Goal: Information Seeking & Learning: Learn about a topic

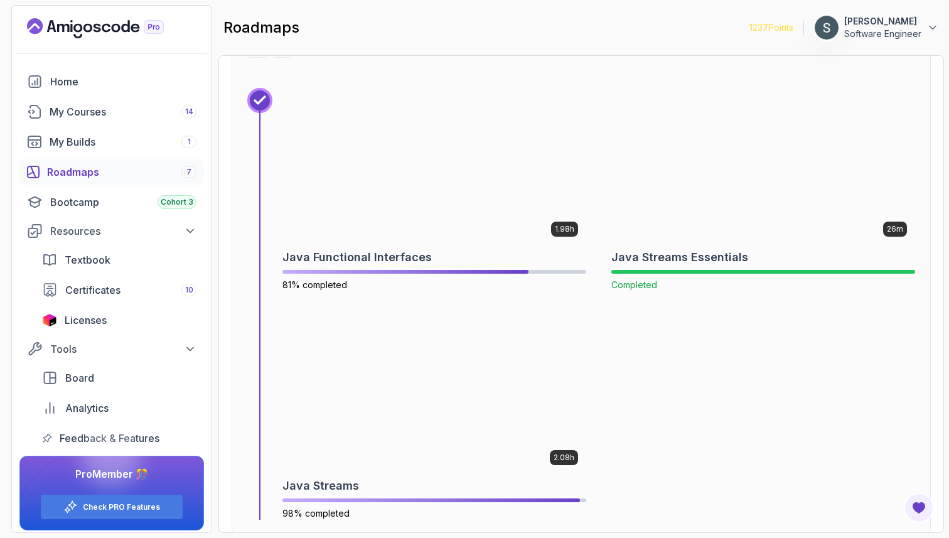
scroll to position [5071, 0]
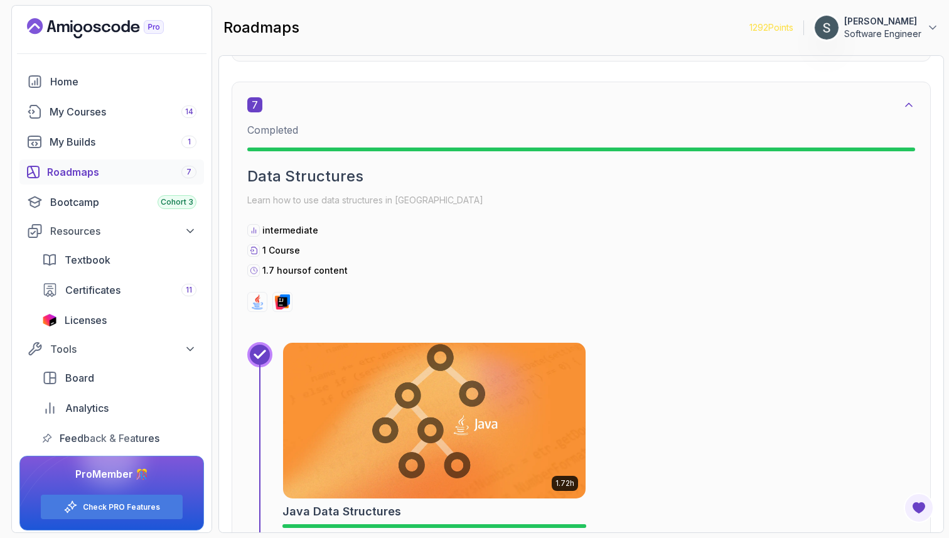
scroll to position [3451, 0]
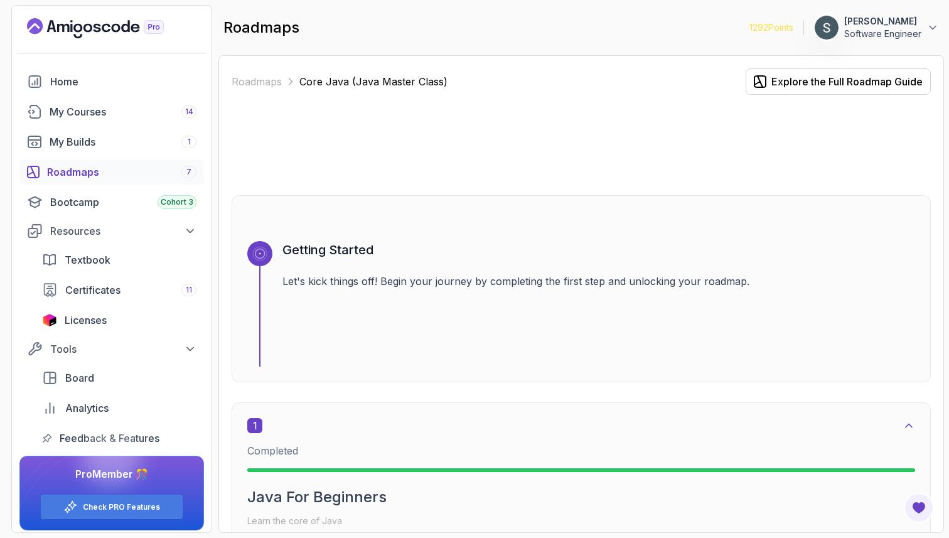
scroll to position [3451, 0]
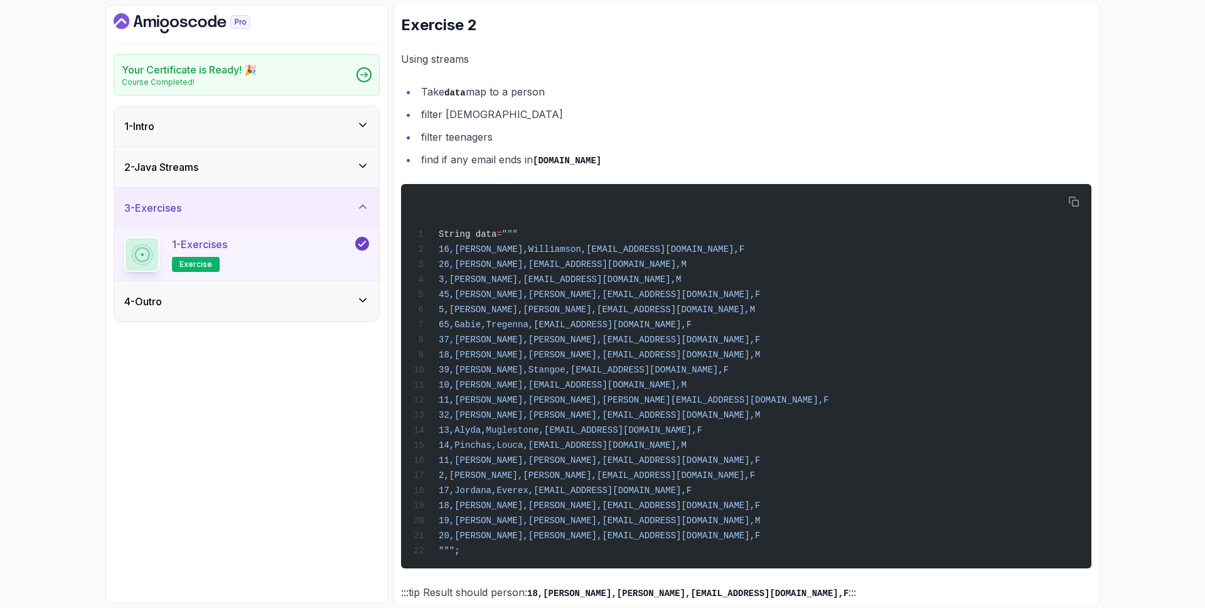
scroll to position [854, 0]
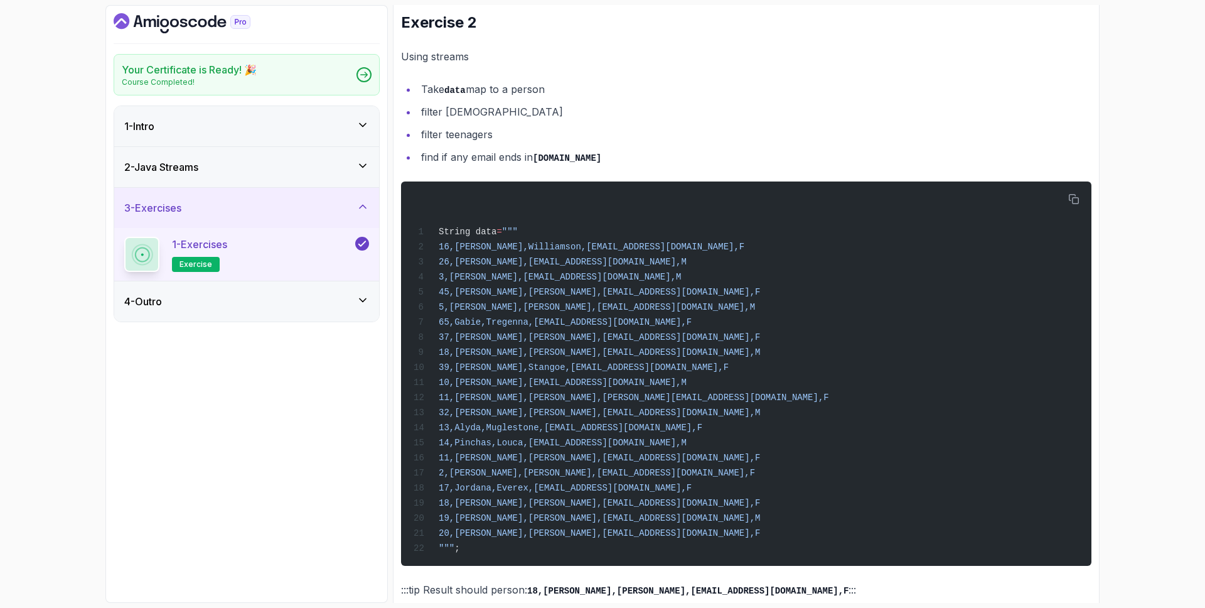
click at [224, 163] on div "2 - Java Streams" at bounding box center [246, 166] width 245 height 15
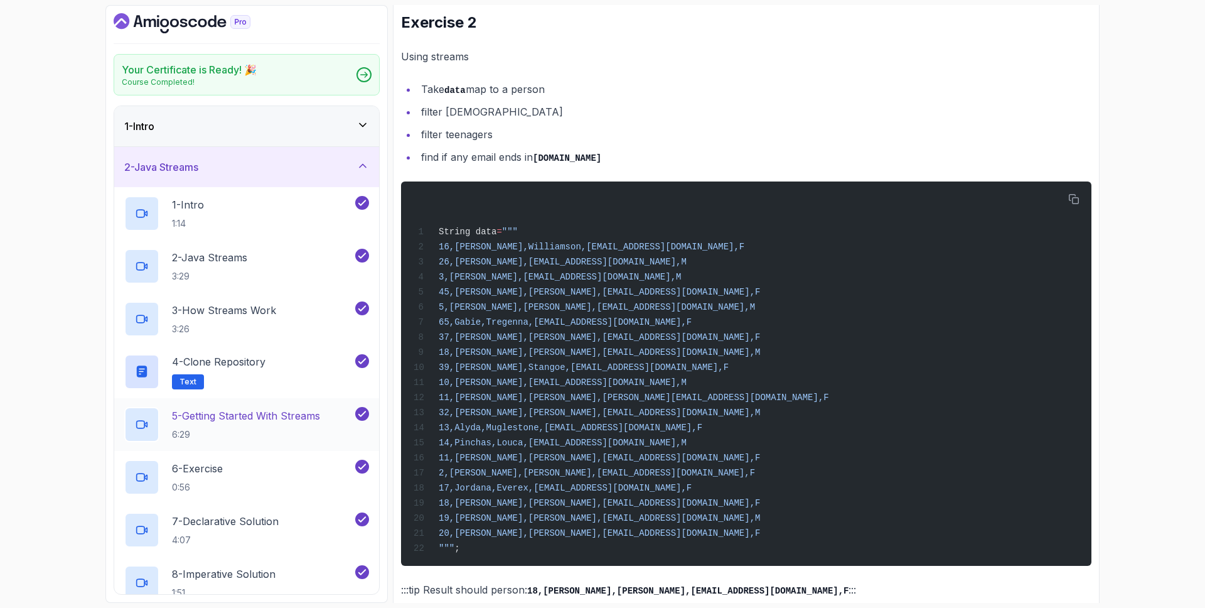
click at [277, 423] on h2 "5 - Getting Started With Streams 6:29" at bounding box center [246, 424] width 148 height 33
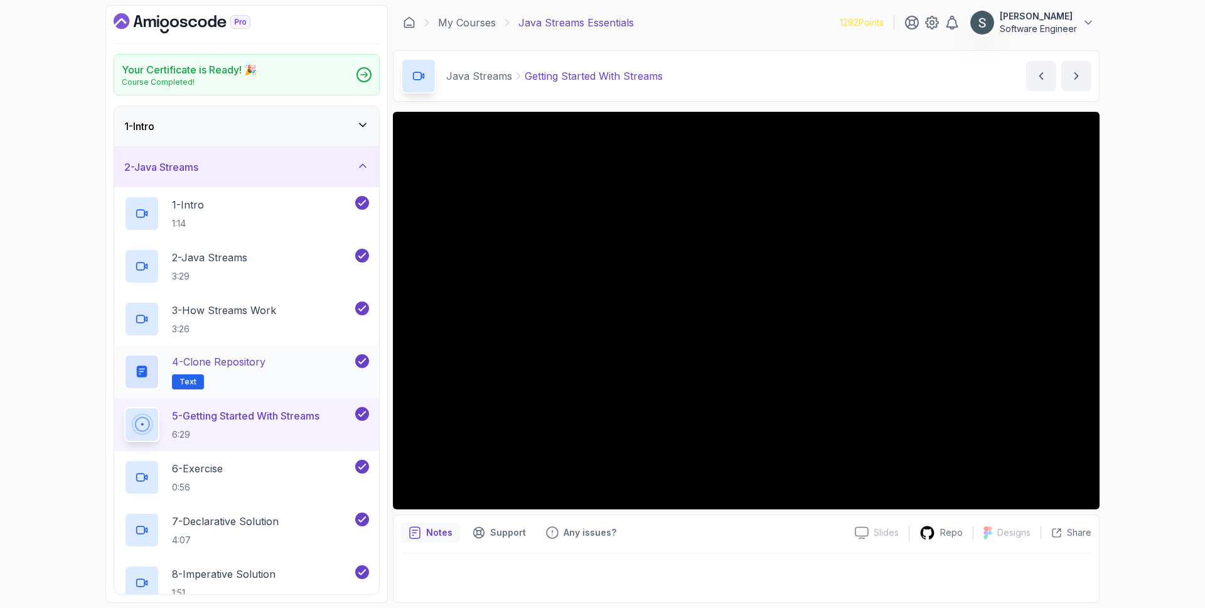
click at [300, 364] on div "4 - Clone Repository Text" at bounding box center [238, 371] width 229 height 35
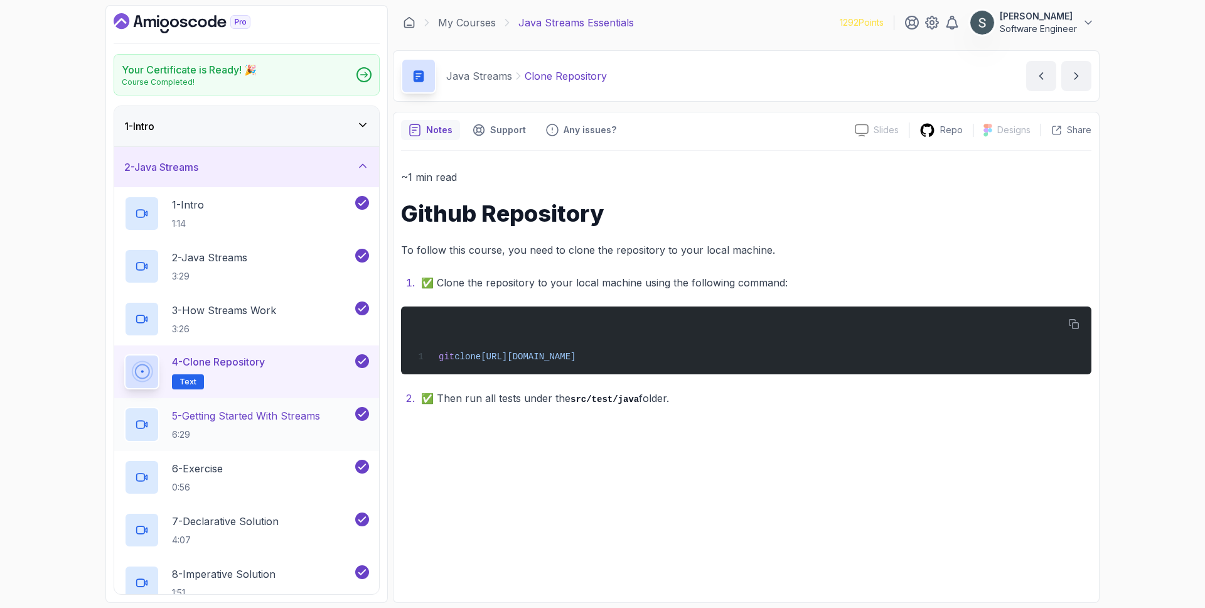
click at [266, 421] on p "5 - Getting Started With Streams" at bounding box center [246, 415] width 148 height 15
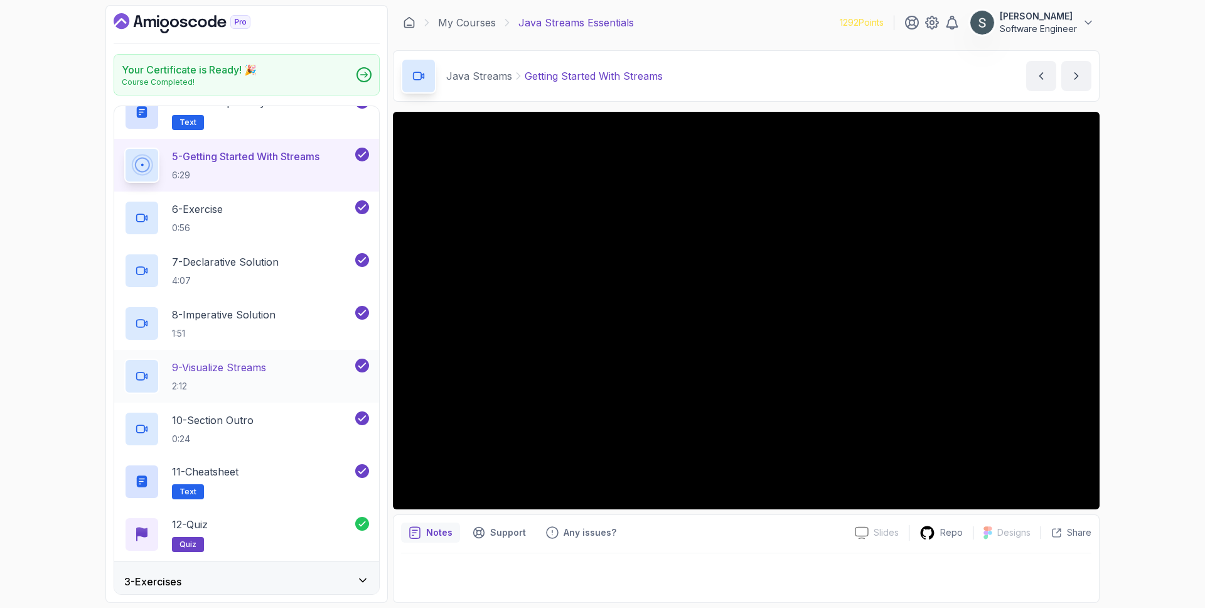
scroll to position [308, 0]
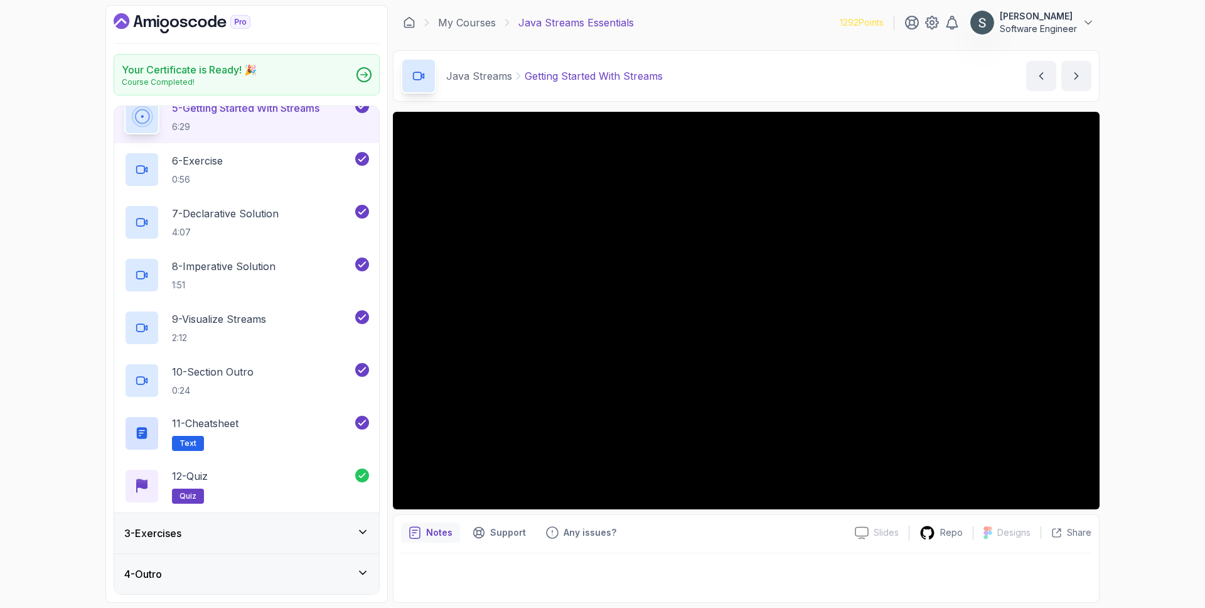
click at [257, 531] on div "3 - Exercises" at bounding box center [246, 533] width 245 height 15
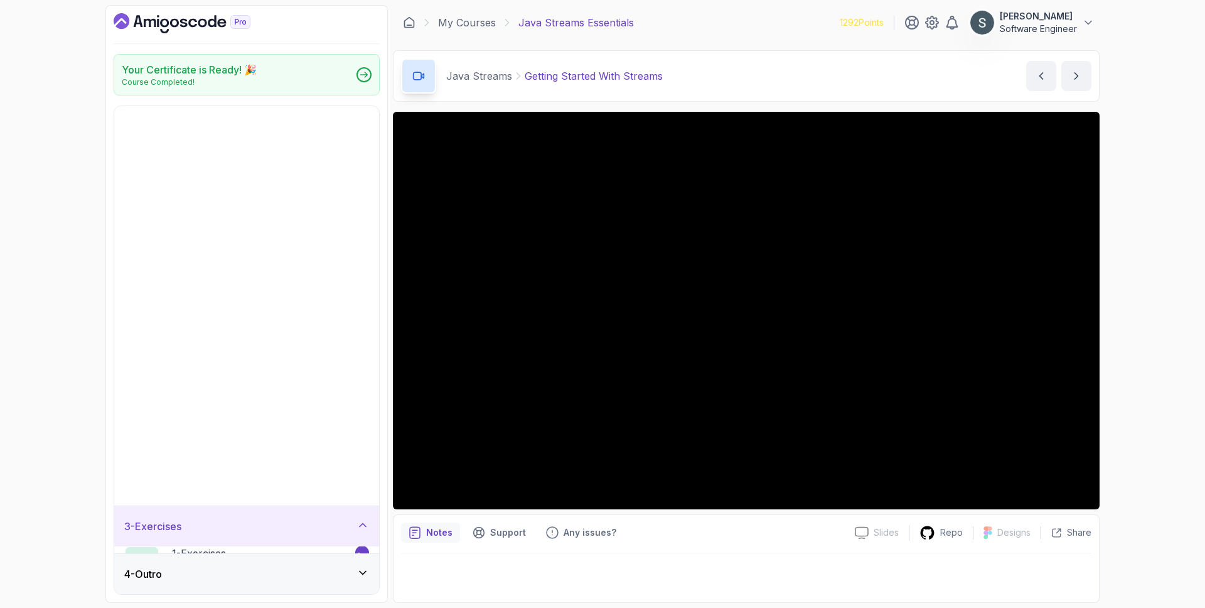
scroll to position [0, 0]
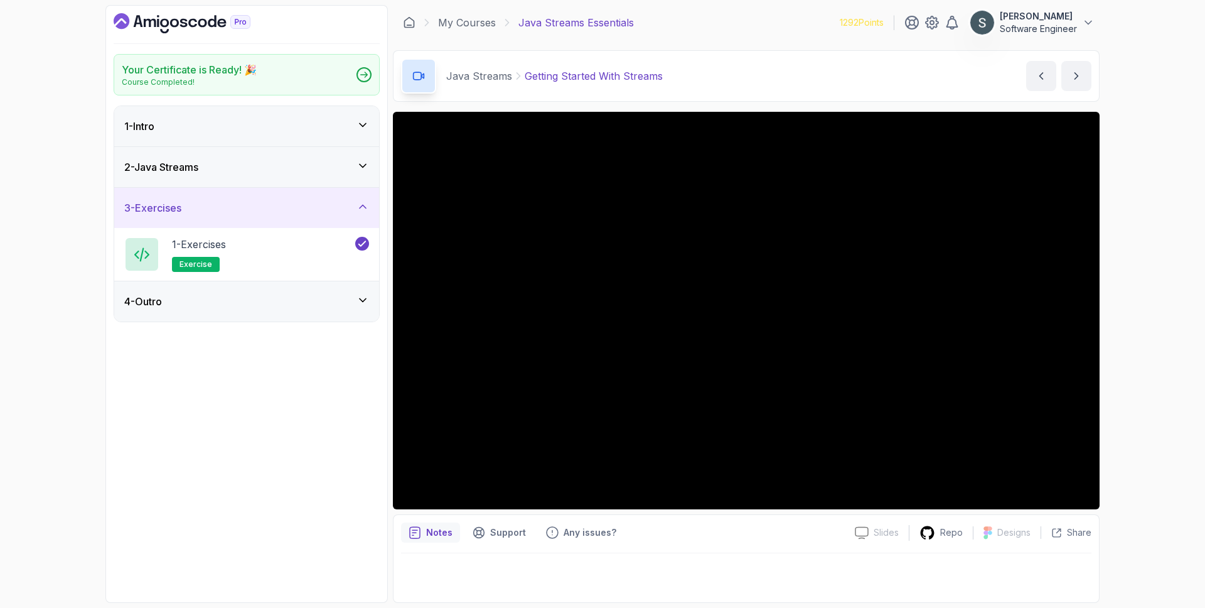
click at [279, 162] on div "2 - Java Streams" at bounding box center [246, 166] width 245 height 15
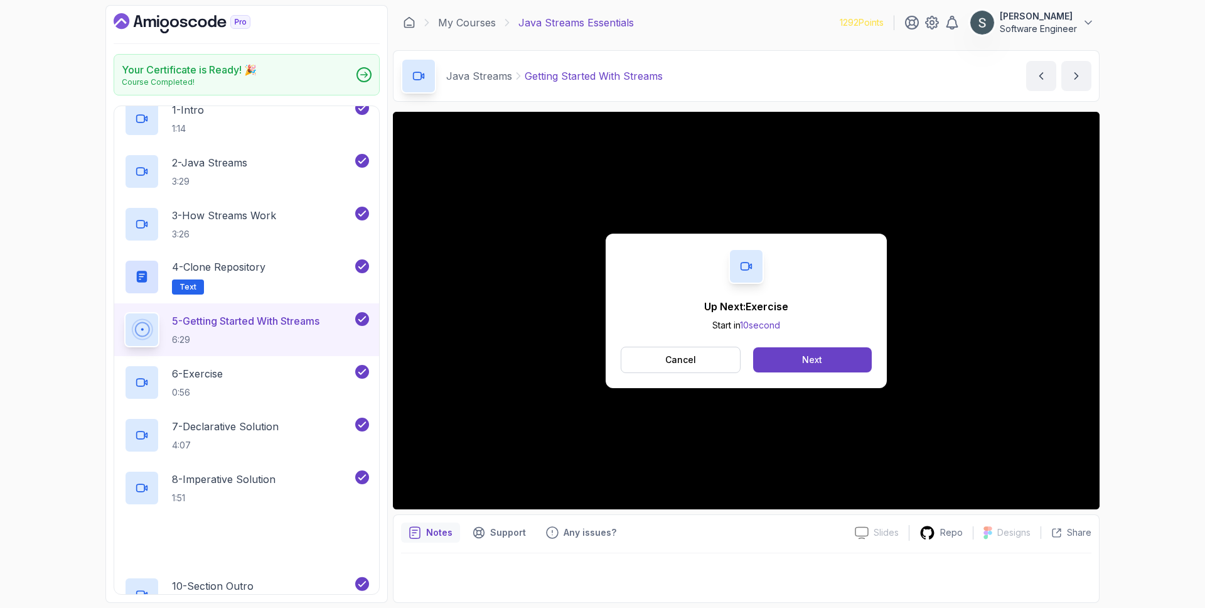
scroll to position [125, 0]
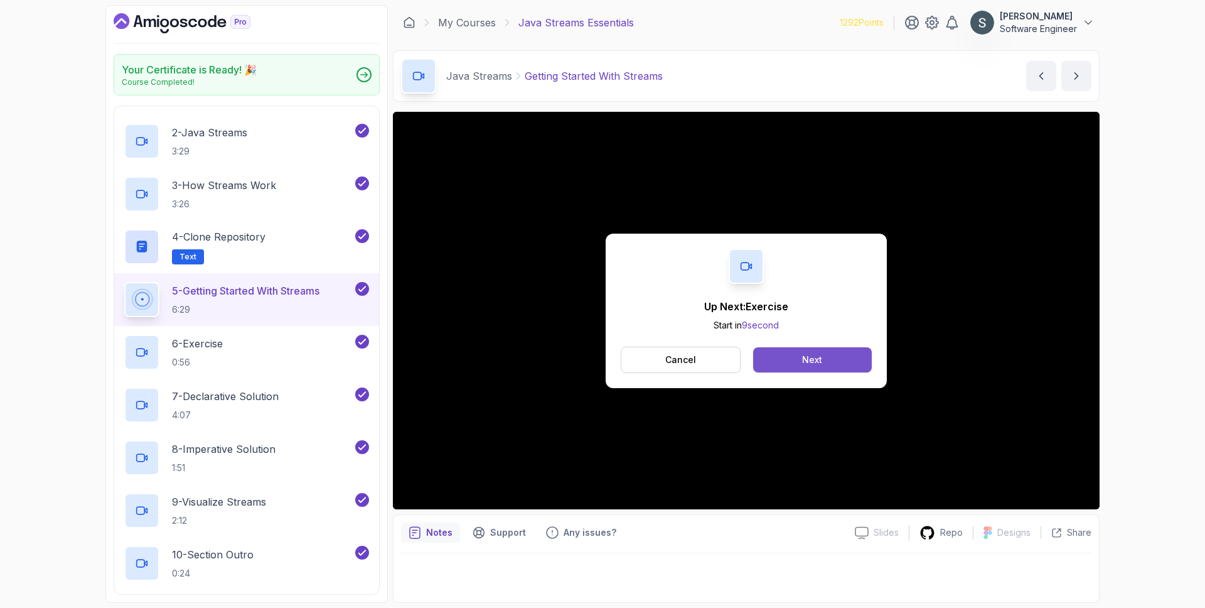
click at [839, 353] on button "Next" at bounding box center [812, 359] width 119 height 25
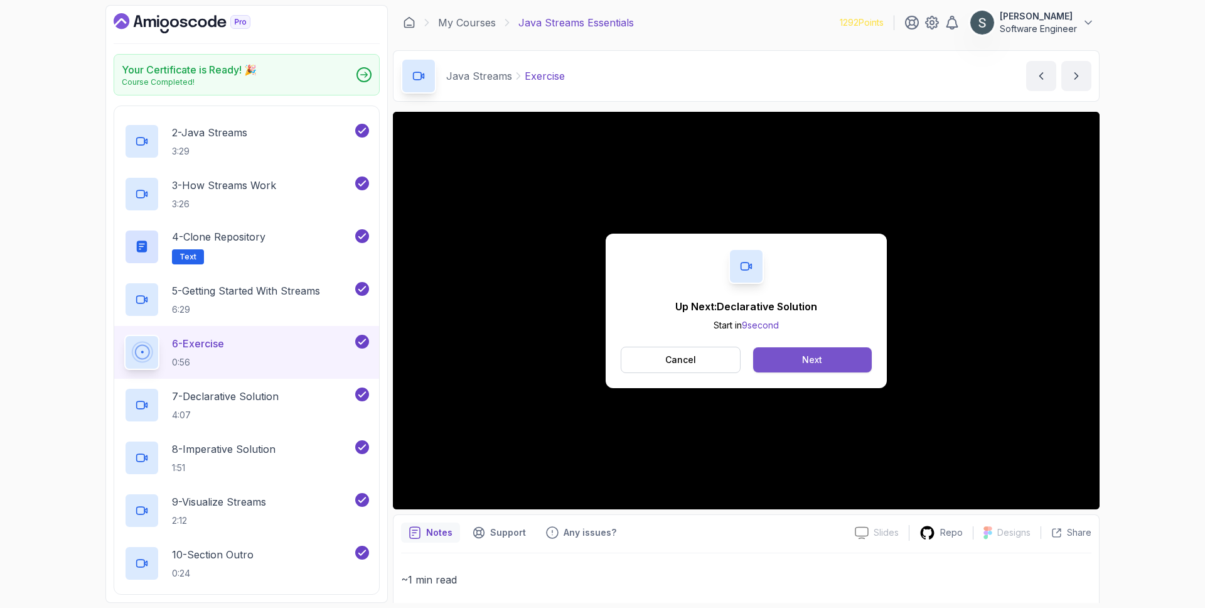
click at [829, 362] on button "Next" at bounding box center [812, 359] width 119 height 25
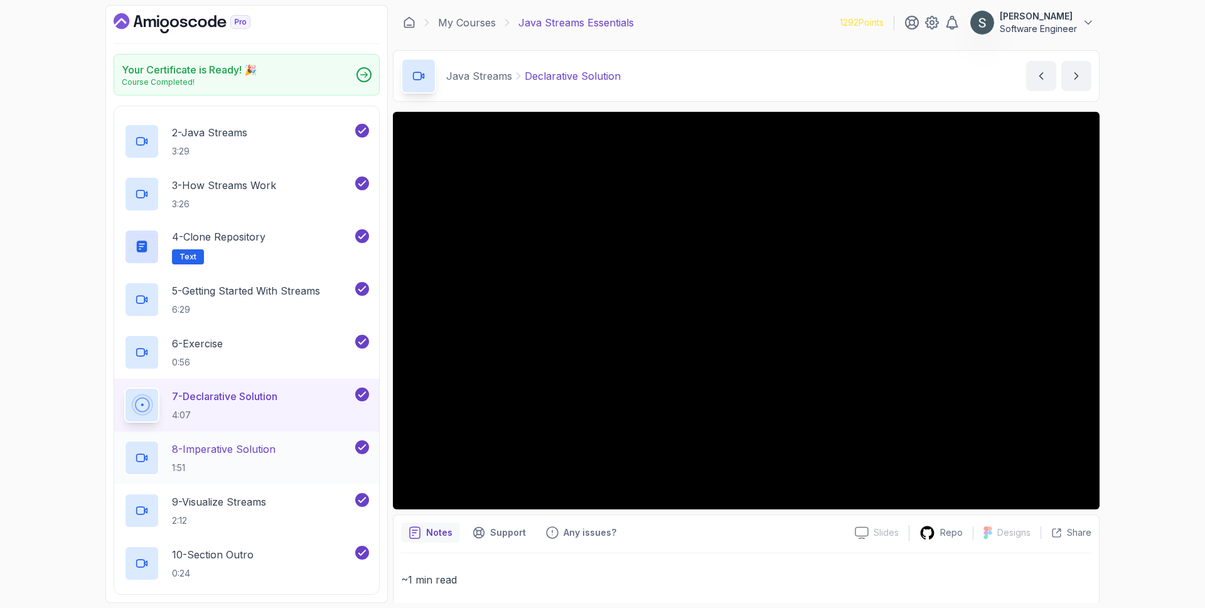
click at [254, 451] on p "8 - Imperative Solution" at bounding box center [224, 448] width 104 height 15
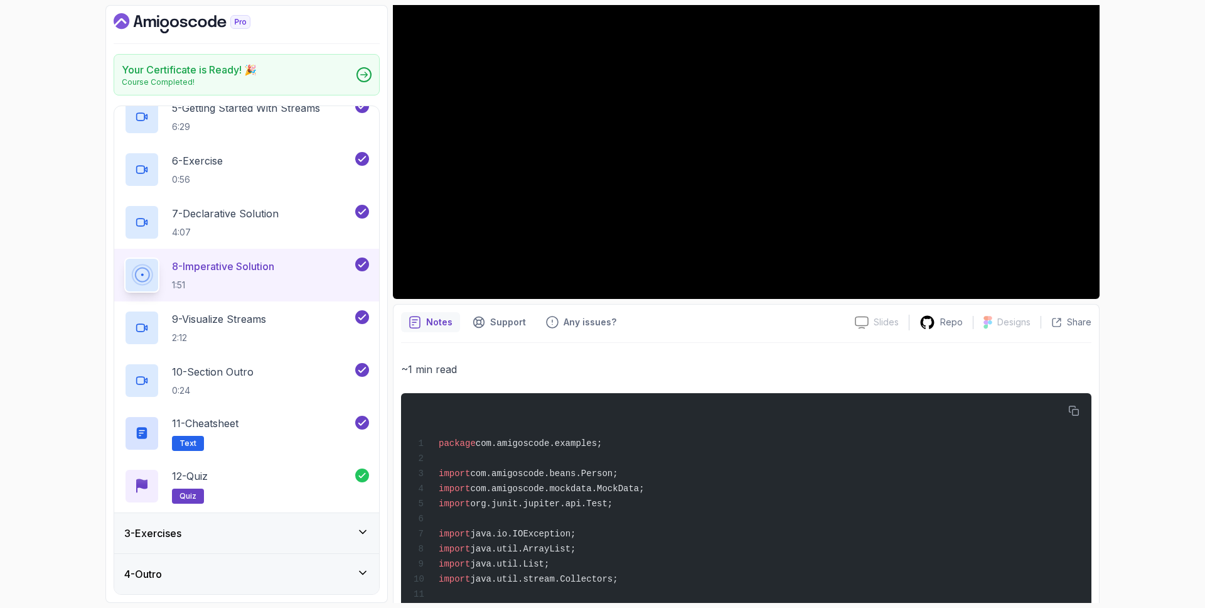
scroll to position [19, 0]
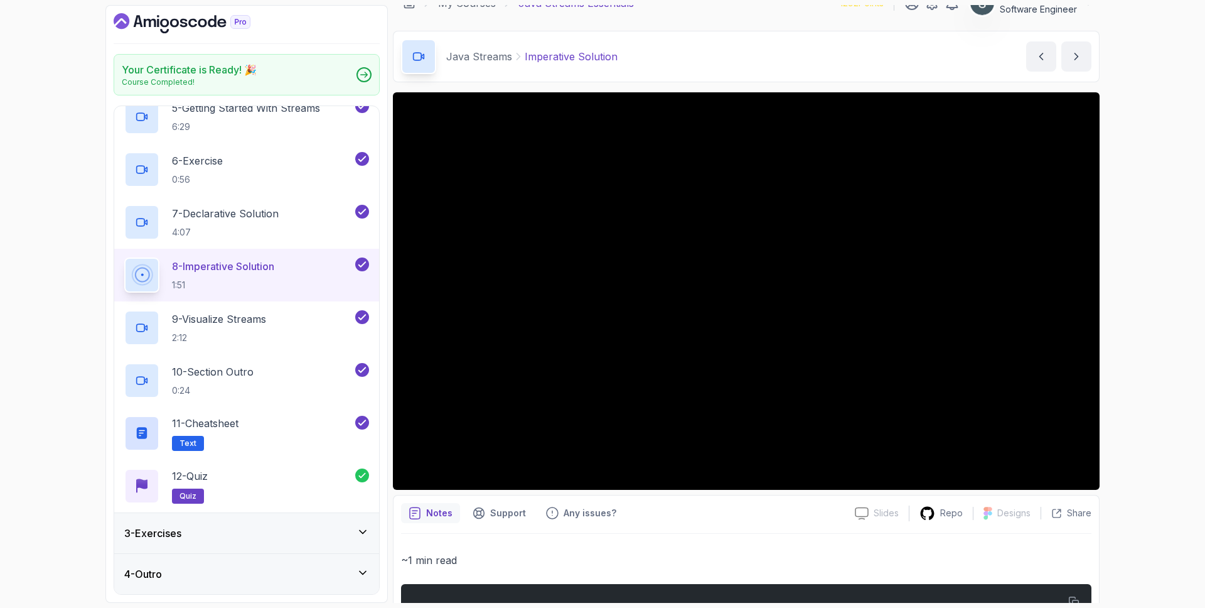
click at [233, 537] on div "3 - Exercises" at bounding box center [246, 533] width 245 height 15
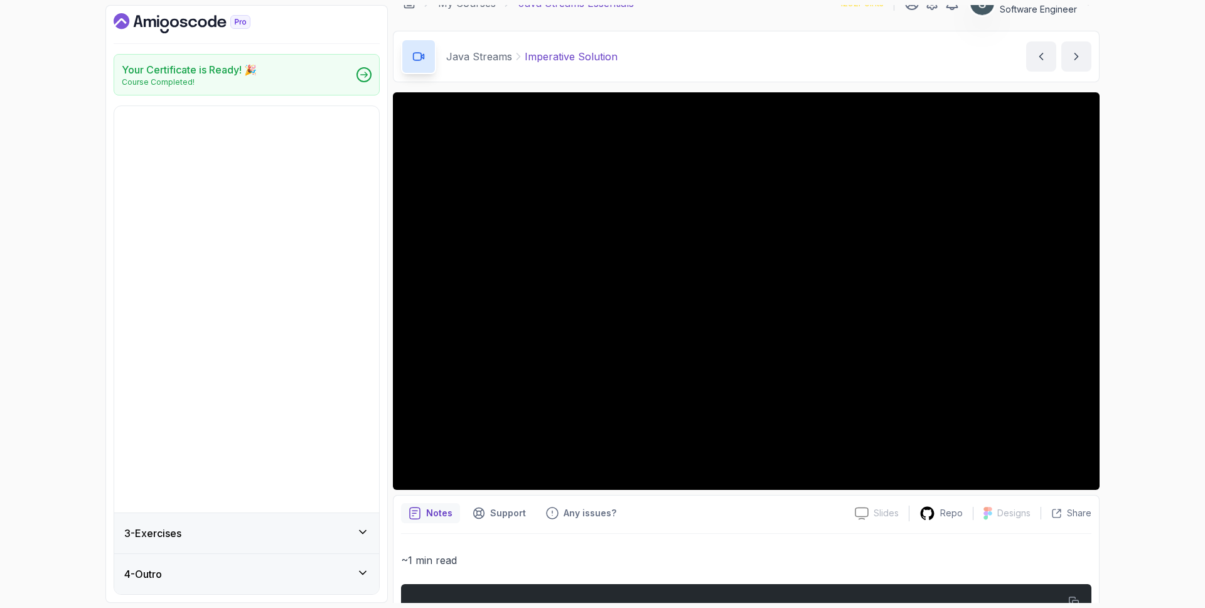
scroll to position [0, 0]
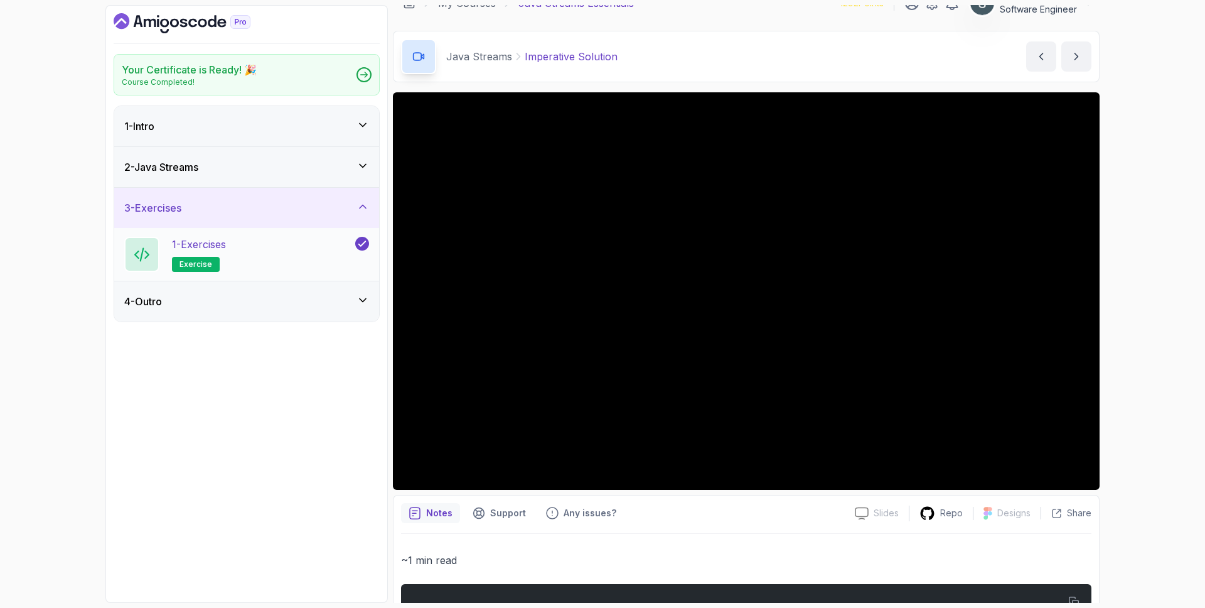
click at [250, 238] on div "1 - Exercises exercise" at bounding box center [238, 254] width 229 height 35
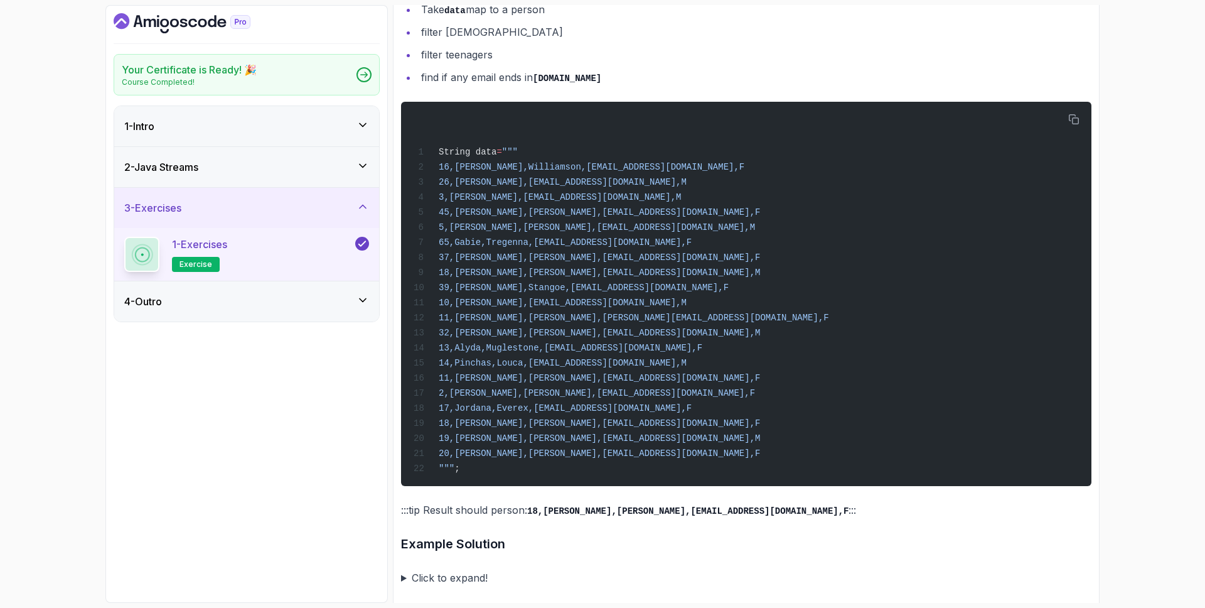
scroll to position [942, 0]
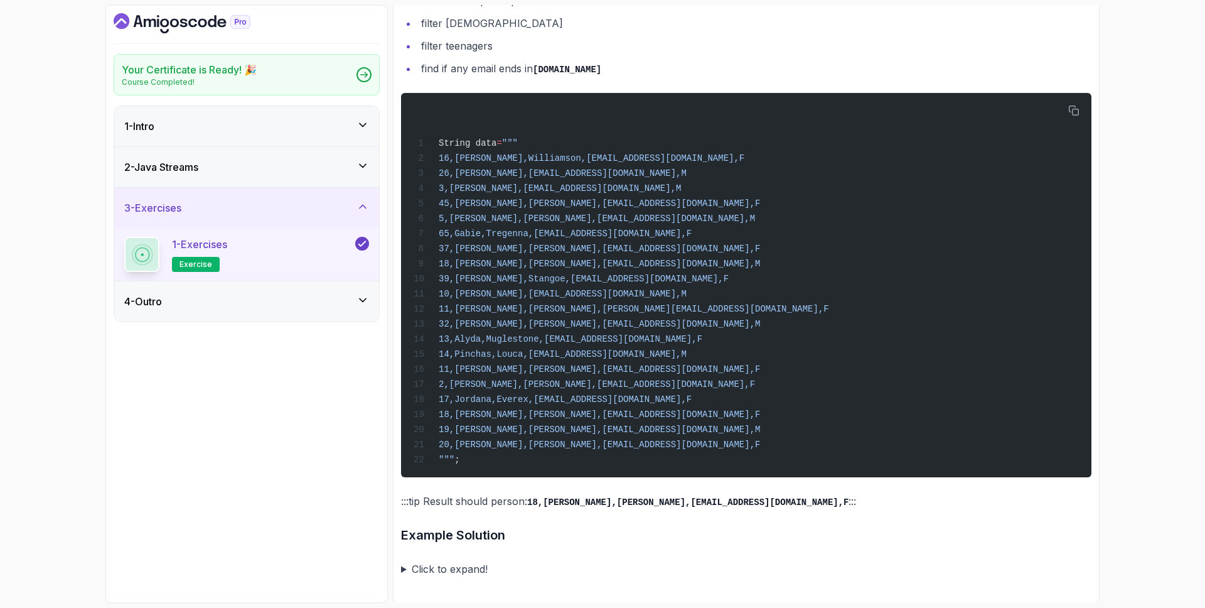
click at [237, 301] on div "4 - Outro" at bounding box center [246, 301] width 245 height 15
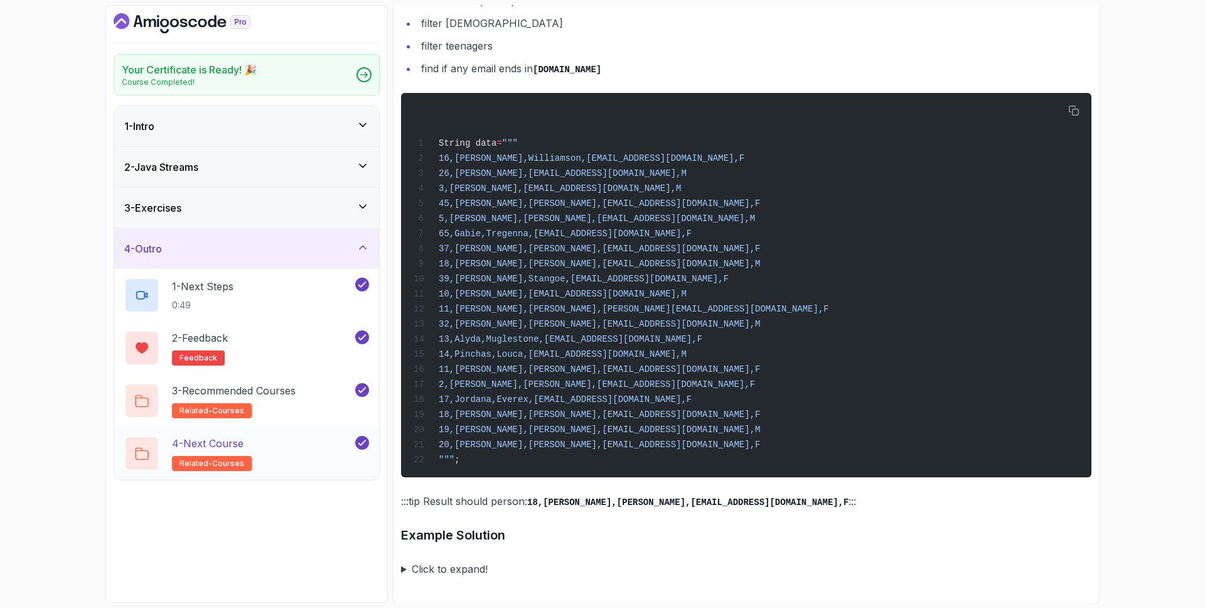
click at [279, 460] on div "4 - Next Course related-courses" at bounding box center [238, 453] width 229 height 35
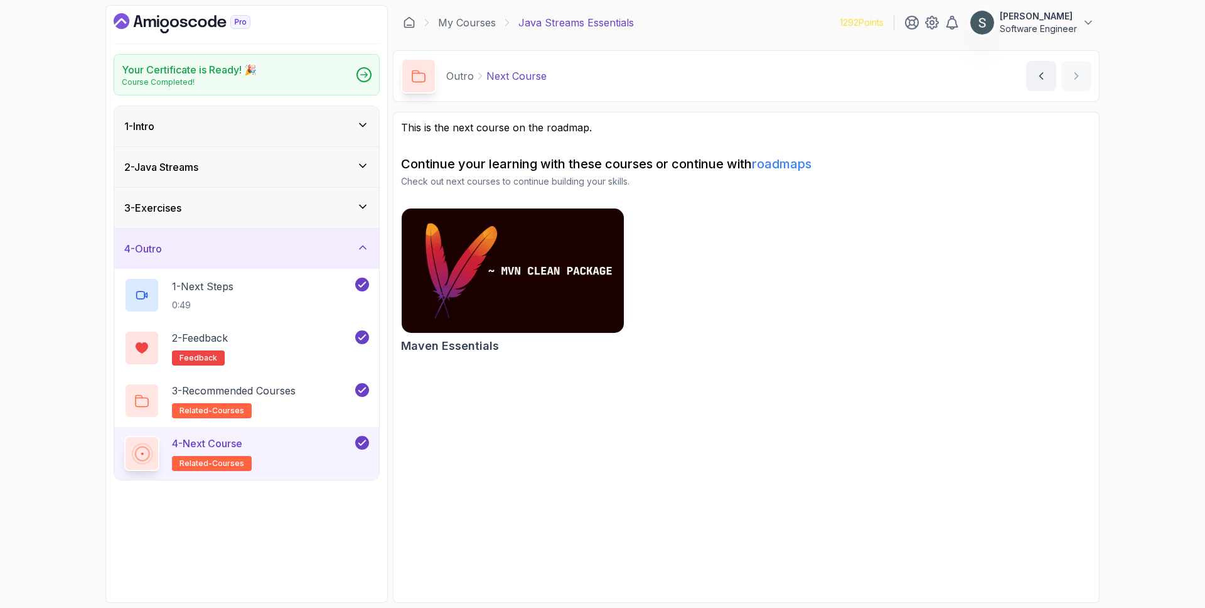
click at [806, 155] on h2 "Continue your learning with these courses or continue with roadmaps" at bounding box center [746, 164] width 691 height 18
click at [805, 159] on link "roadmaps" at bounding box center [782, 163] width 60 height 15
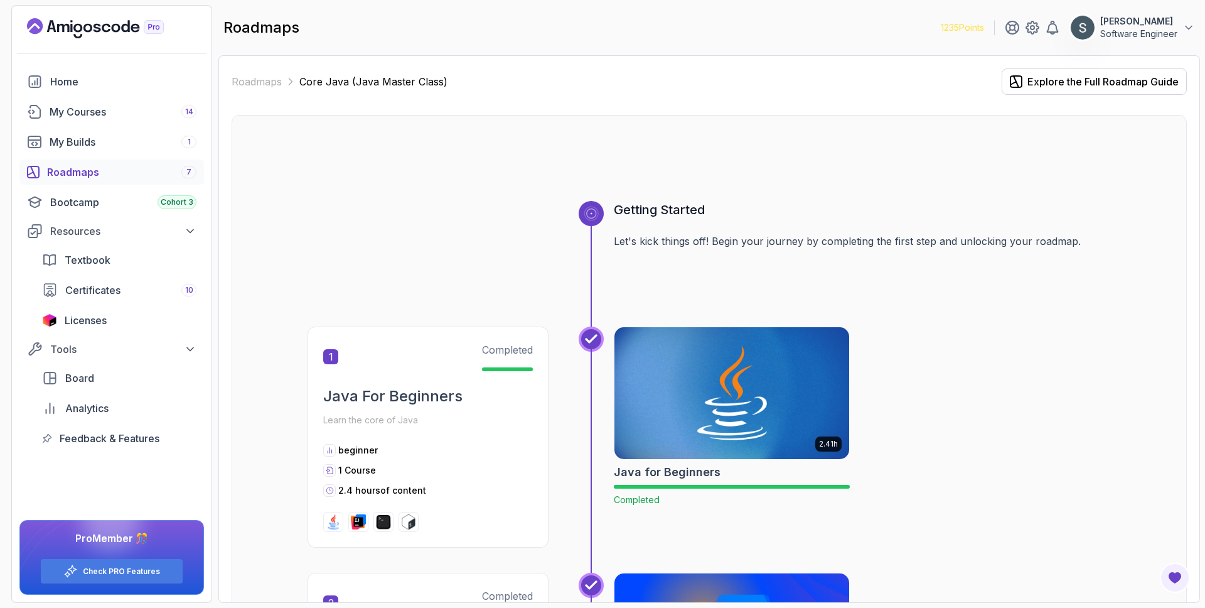
scroll to position [3947, 0]
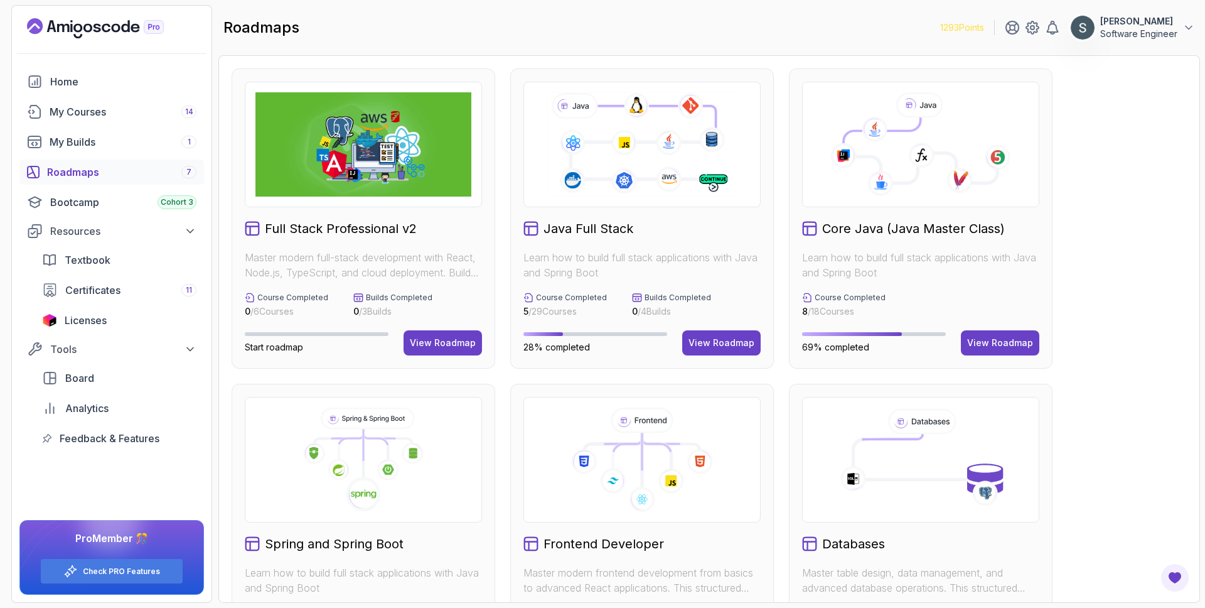
click at [1020, 330] on button "View Roadmap" at bounding box center [1000, 342] width 78 height 25
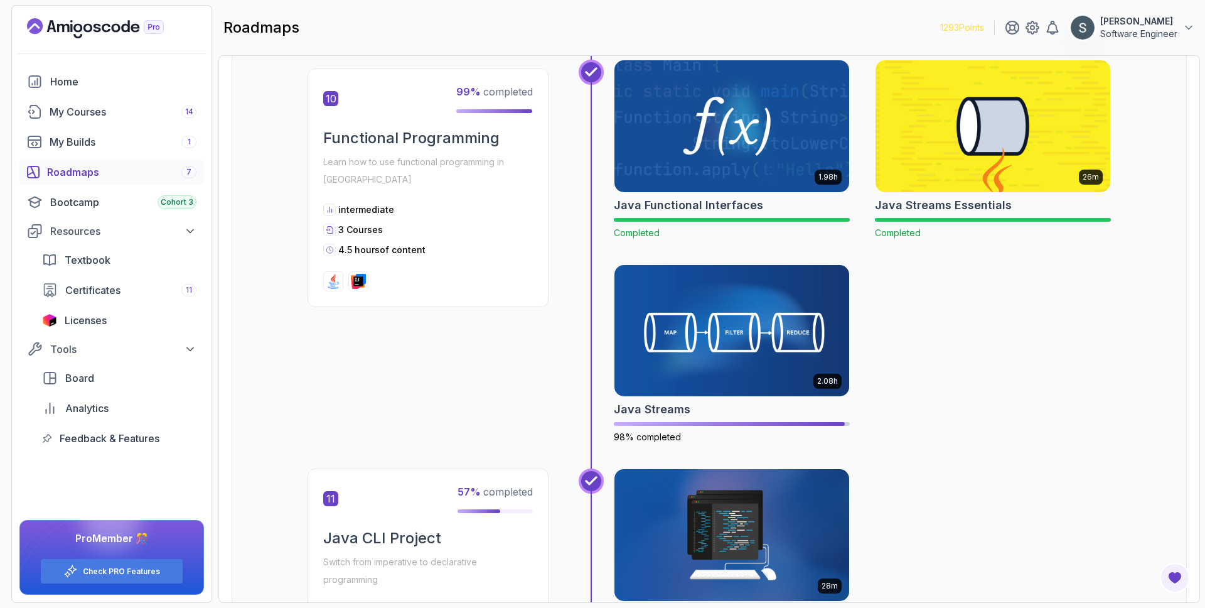
scroll to position [2593, 0]
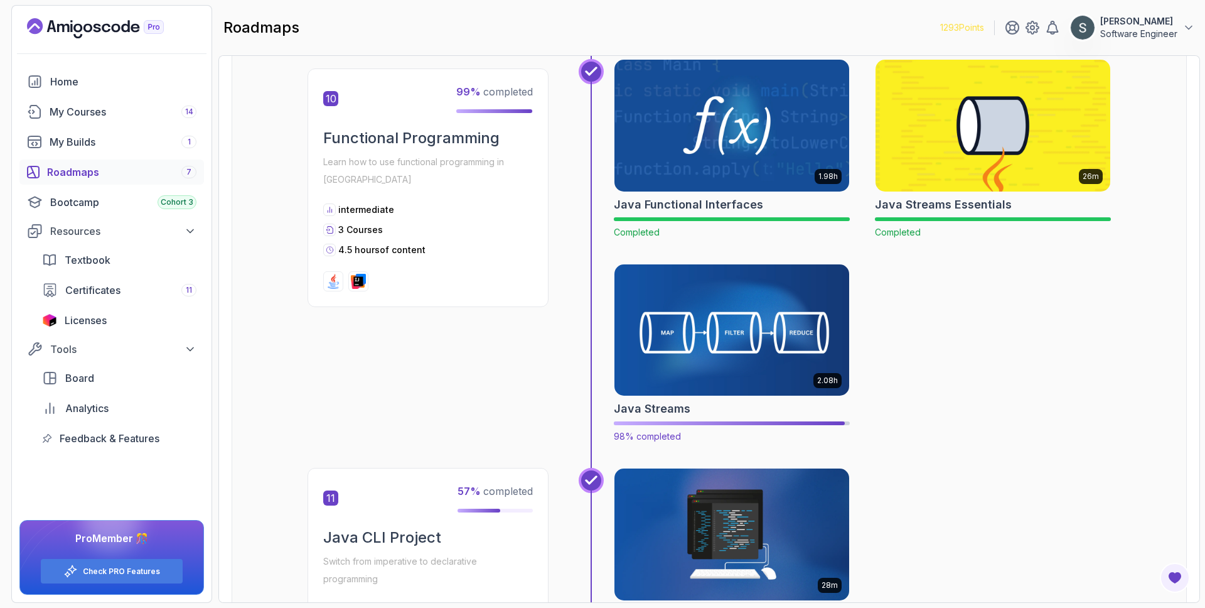
click at [809, 294] on img at bounding box center [732, 330] width 247 height 138
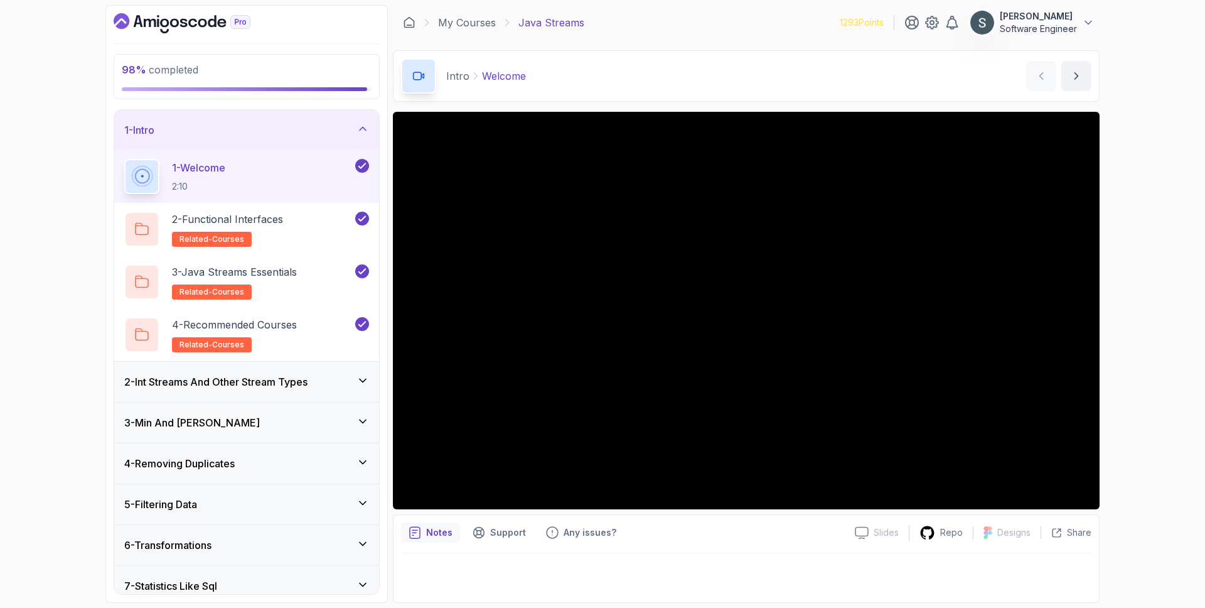
click at [271, 379] on h3 "2 - Int Streams And Other Stream Types" at bounding box center [215, 381] width 183 height 15
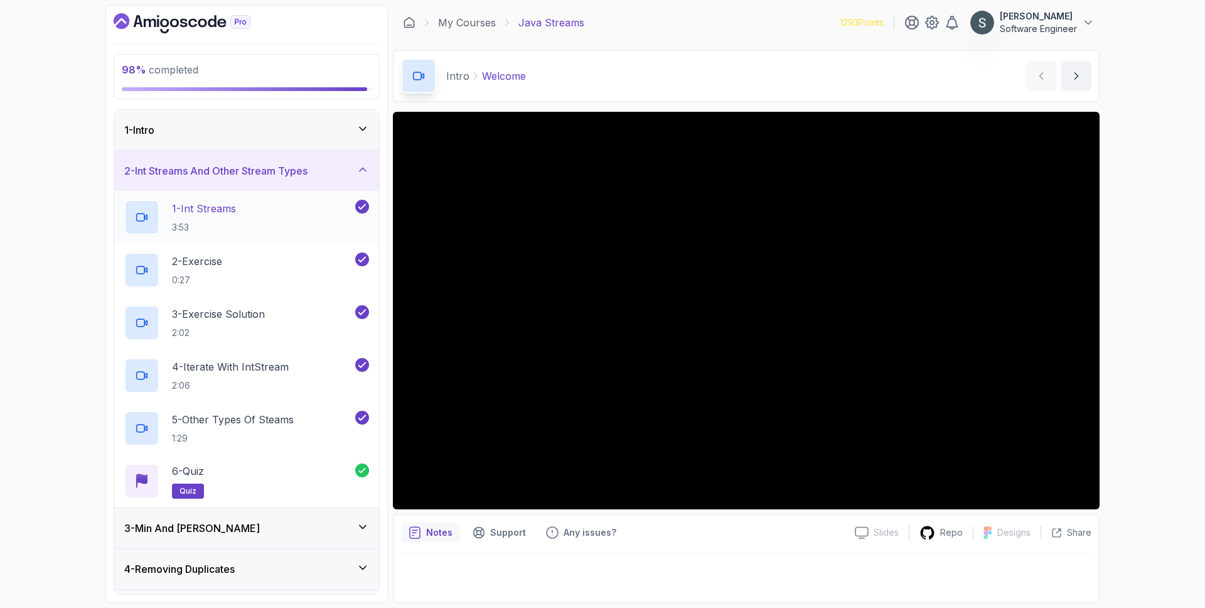
click at [243, 203] on div "1 - Int Streams 3:53" at bounding box center [238, 217] width 229 height 35
click at [261, 136] on div "1 - Intro" at bounding box center [246, 129] width 245 height 15
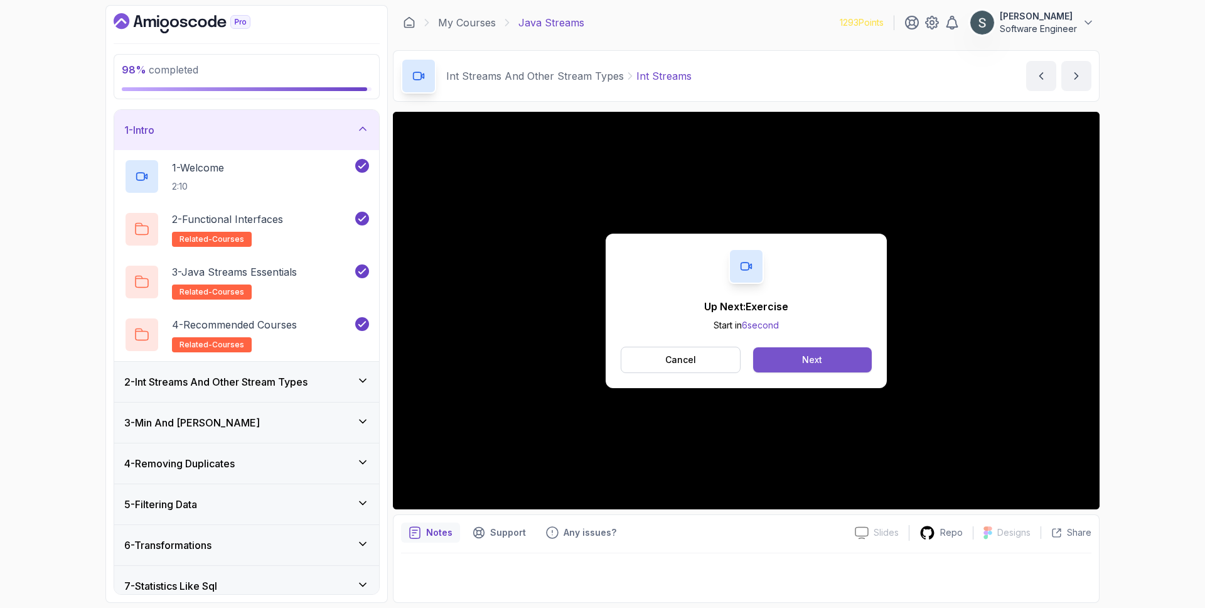
click at [835, 357] on button "Next" at bounding box center [812, 359] width 119 height 25
